Goal: Task Accomplishment & Management: Manage account settings

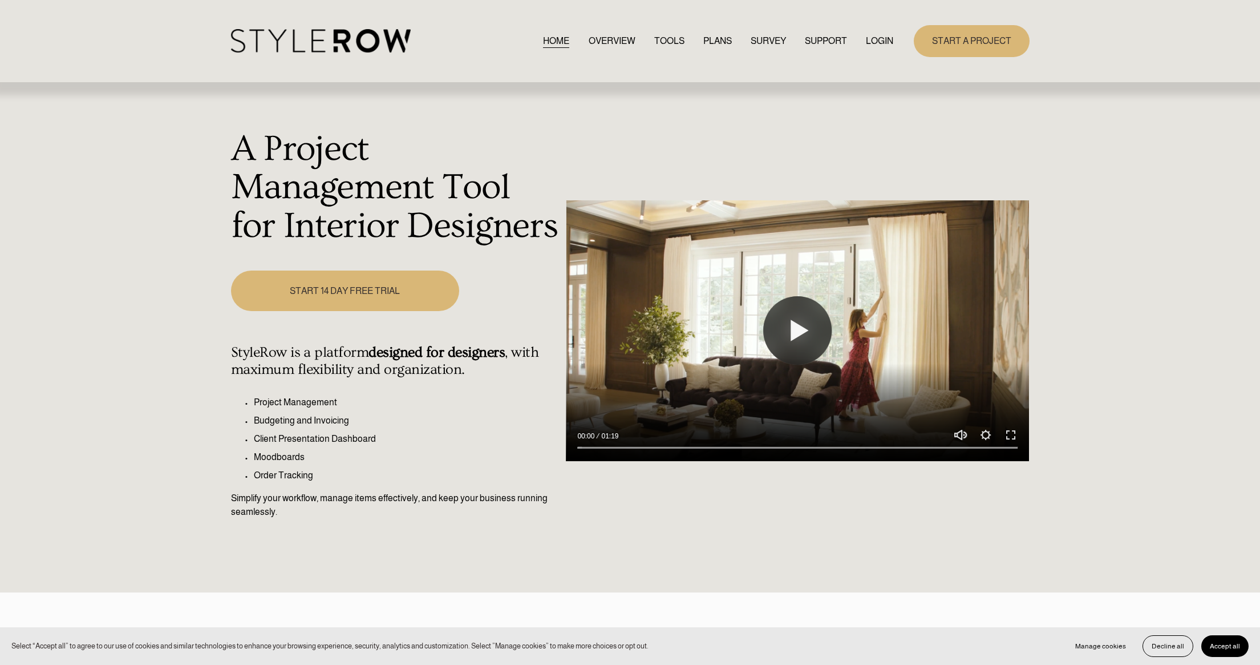
click at [873, 35] on link "LOGIN" at bounding box center [879, 40] width 27 height 15
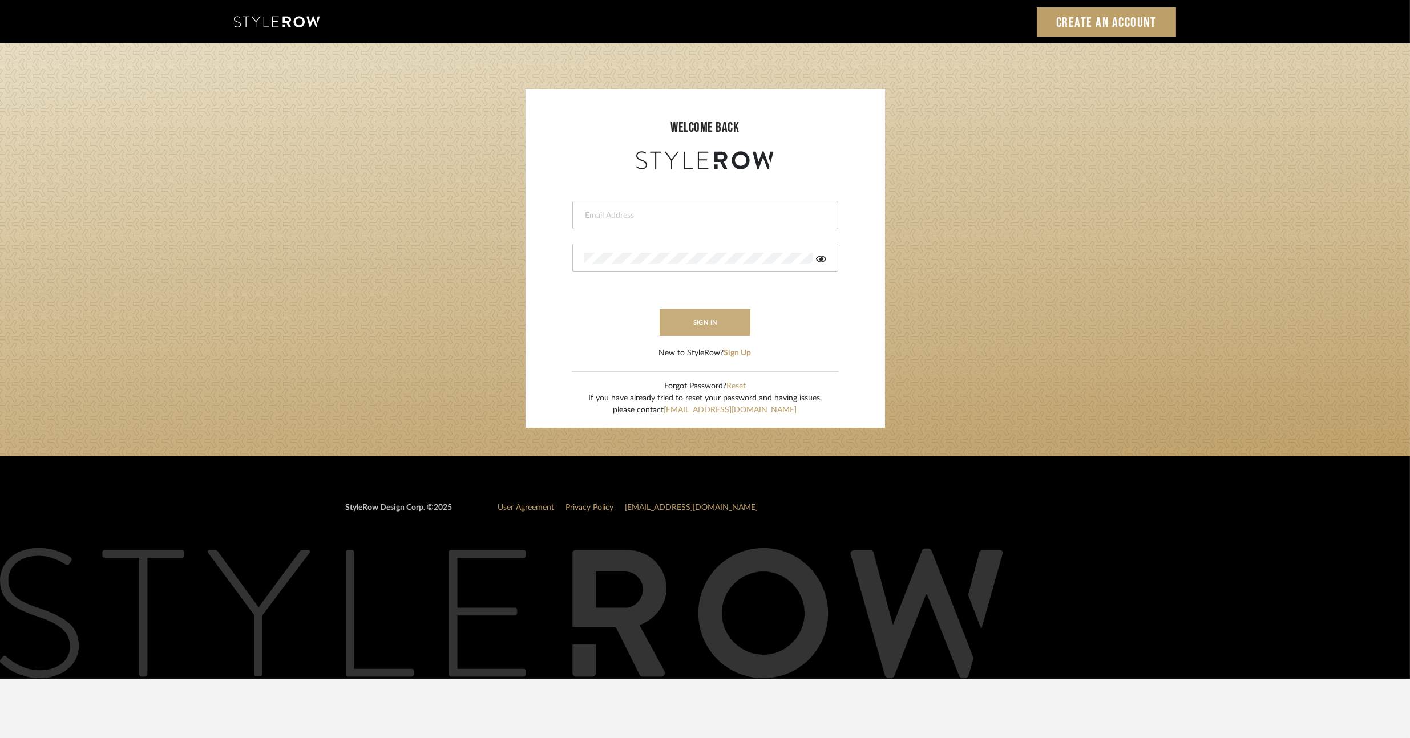
type input "lauren@christinacruzinteriors.com"
click at [697, 329] on button "sign in" at bounding box center [705, 322] width 91 height 27
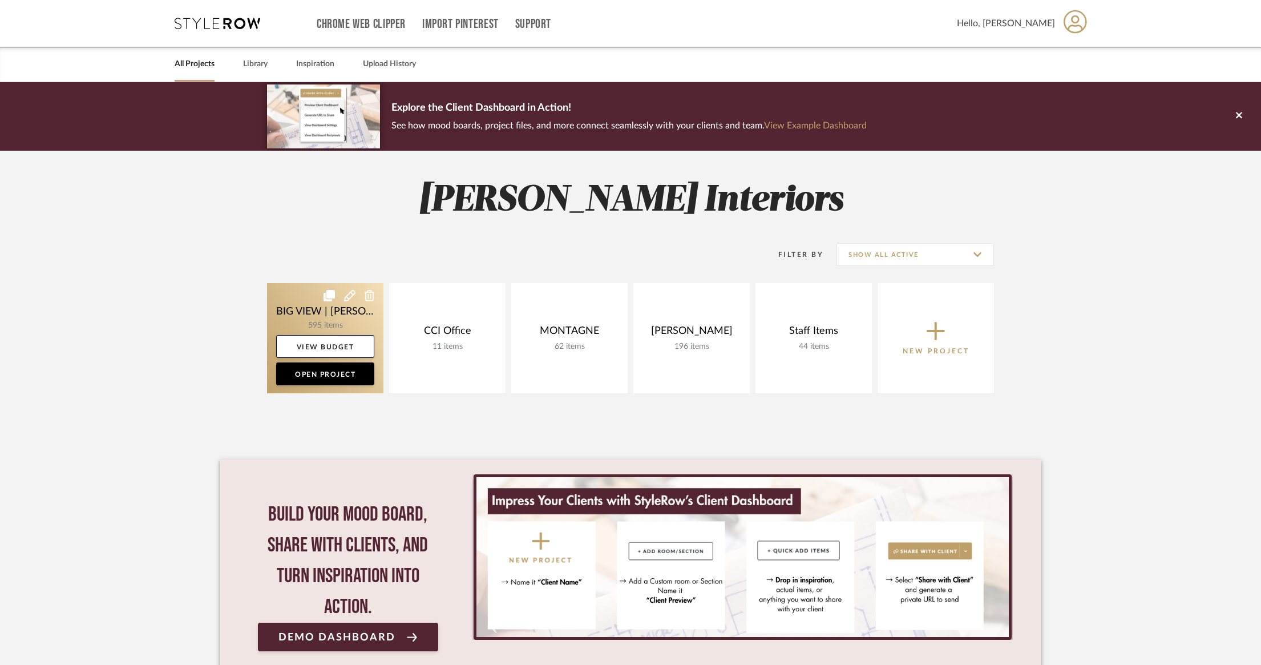
click at [298, 312] on link at bounding box center [325, 338] width 116 height 110
